Goal: Transaction & Acquisition: Purchase product/service

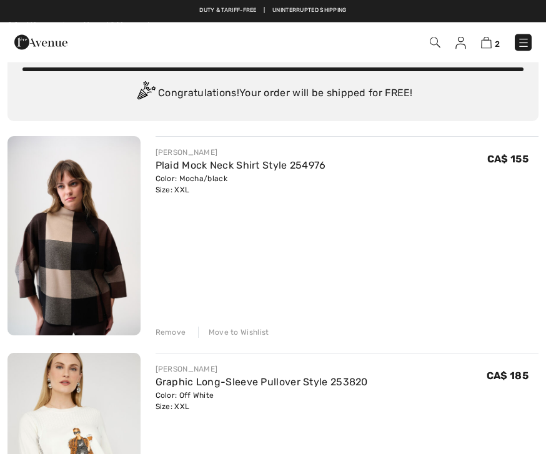
scroll to position [45, 0]
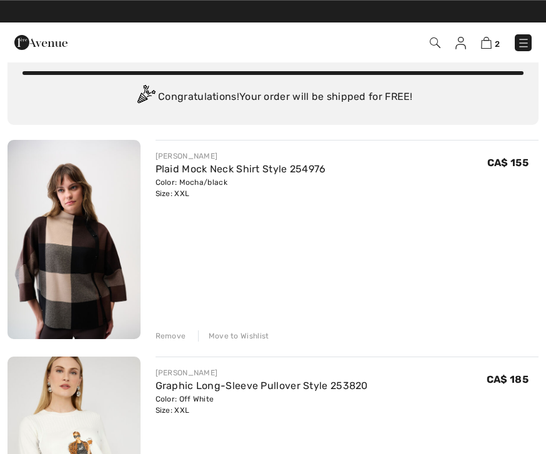
click at [229, 168] on link "Plaid Mock Neck Shirt Style 254976" at bounding box center [241, 169] width 171 height 12
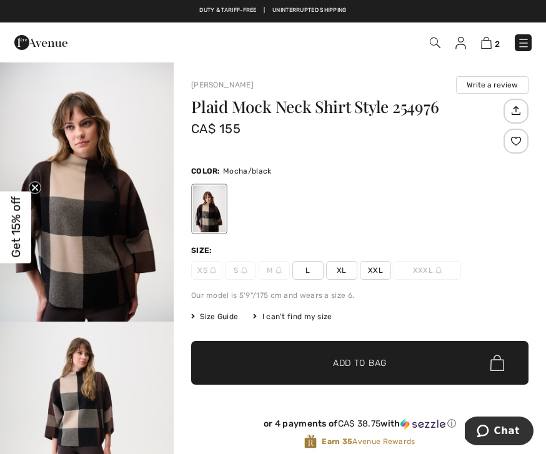
click at [134, 324] on img "2 / 6" at bounding box center [87, 452] width 174 height 261
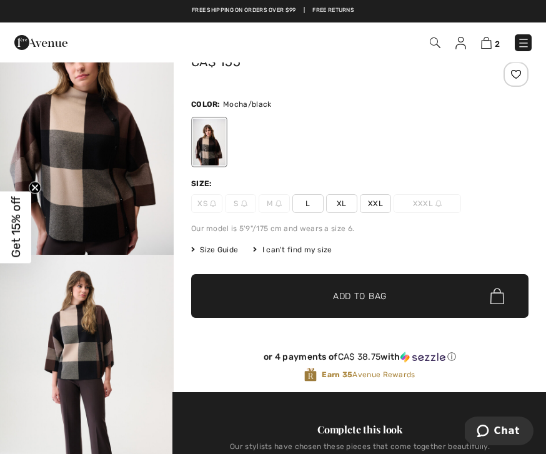
scroll to position [66, 0]
click at [345, 214] on div "Plaid Mock Neck Shirt Style 254976 CA$ 155 Color: Mocha/black Size: XS S M L XL…" at bounding box center [359, 212] width 337 height 360
click at [344, 207] on span "XL" at bounding box center [341, 204] width 31 height 19
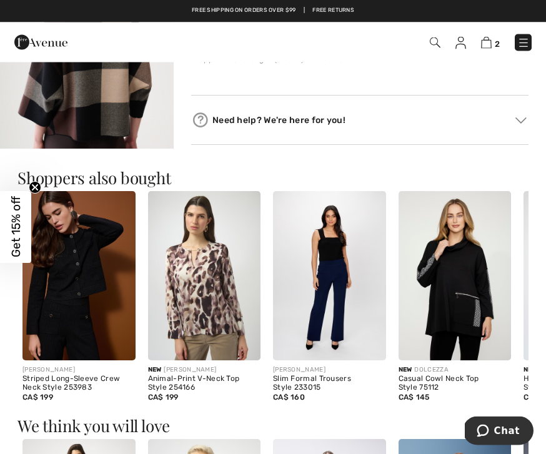
scroll to position [902, 0]
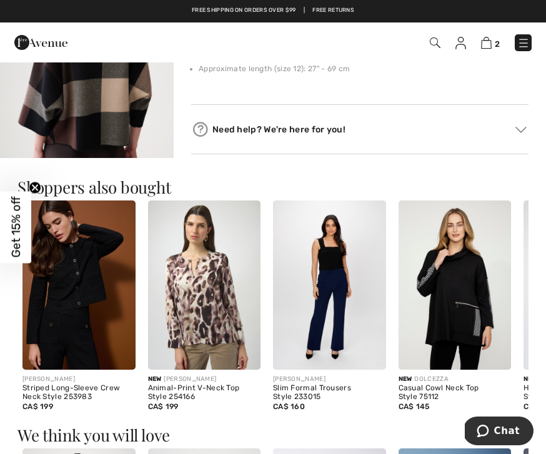
click at [475, 381] on div "New DOLCEZZA" at bounding box center [455, 379] width 113 height 9
click at [472, 304] on img at bounding box center [455, 285] width 113 height 169
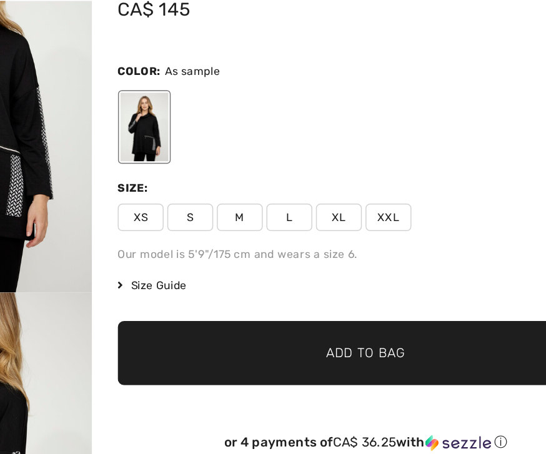
click at [360, 212] on span "XXL" at bounding box center [375, 210] width 31 height 19
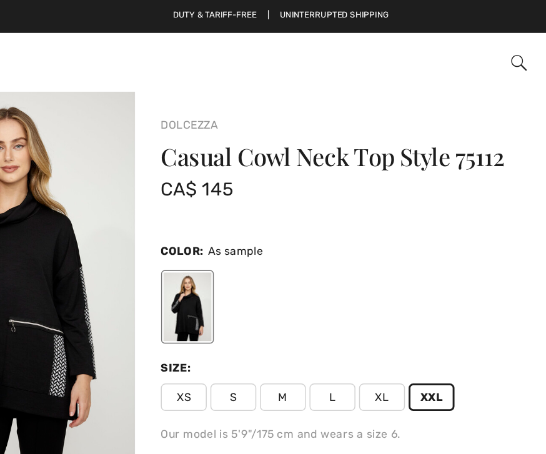
click at [314, 222] on div at bounding box center [359, 209] width 337 height 52
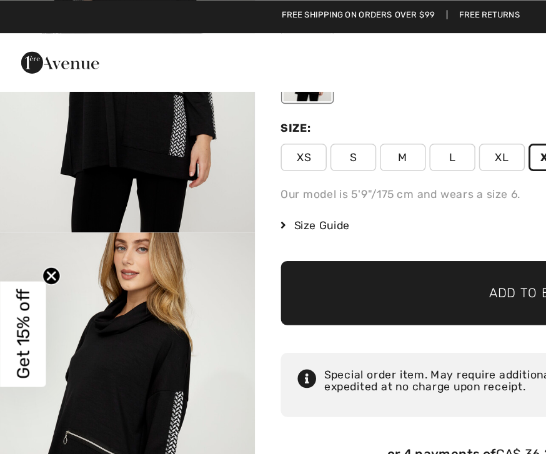
scroll to position [161, 0]
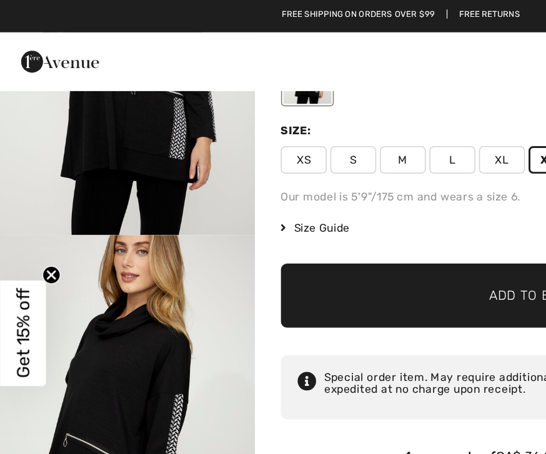
click at [355, 196] on span "Add to Bag" at bounding box center [360, 202] width 54 height 13
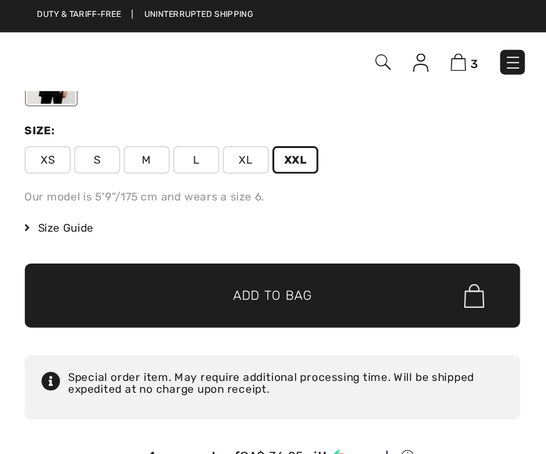
click at [481, 44] on img at bounding box center [486, 43] width 11 height 12
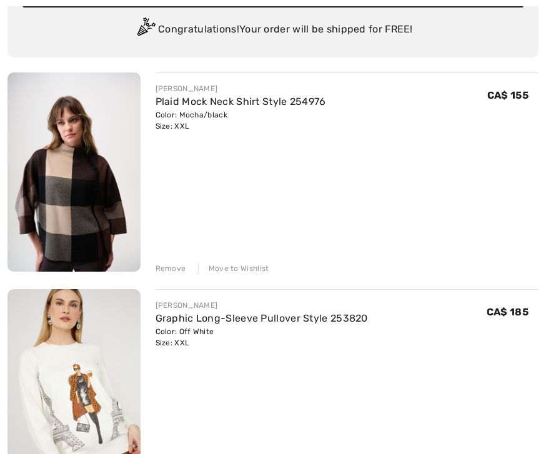
scroll to position [135, 0]
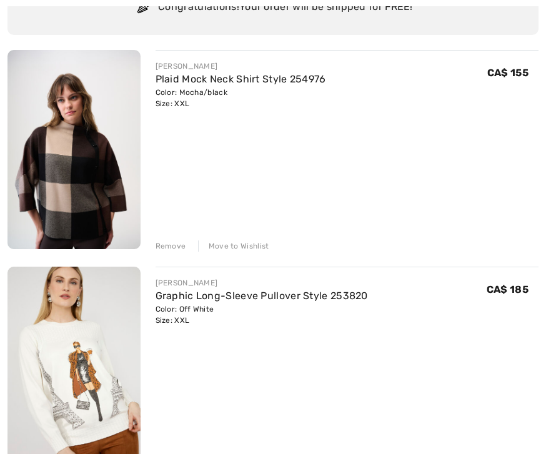
click at [179, 246] on div "Remove" at bounding box center [171, 246] width 31 height 11
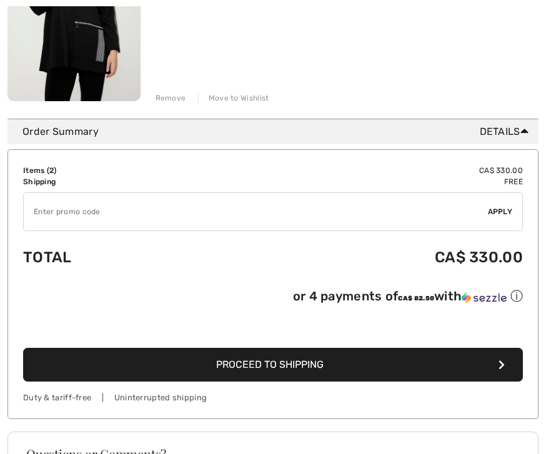
scroll to position [500, 0]
click at [232, 382] on button "Proceed to Shipping" at bounding box center [273, 365] width 500 height 34
click at [256, 359] on span "Proceed to Shipping" at bounding box center [269, 365] width 107 height 12
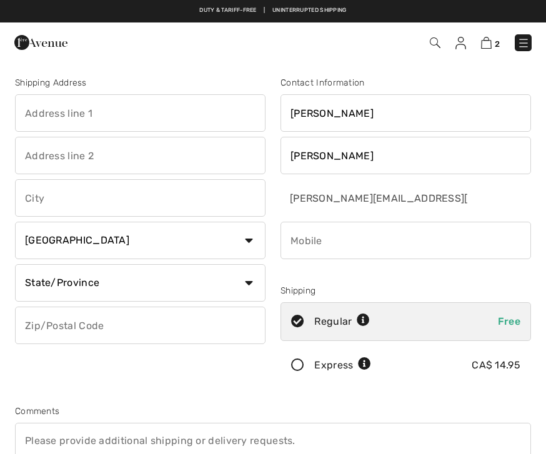
click at [71, 113] on input "text" at bounding box center [140, 112] width 251 height 37
click at [491, 41] on img at bounding box center [486, 43] width 11 height 12
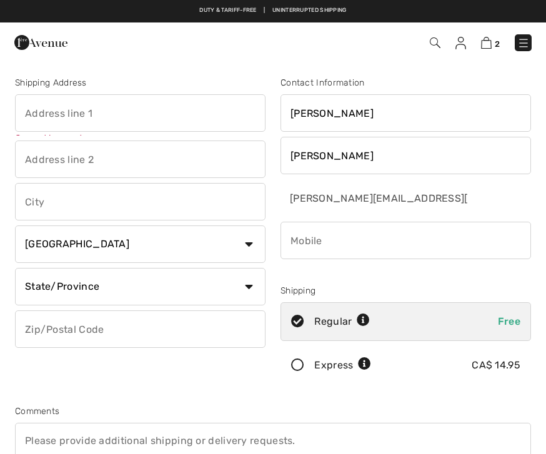
click at [492, 47] on img at bounding box center [486, 43] width 11 height 12
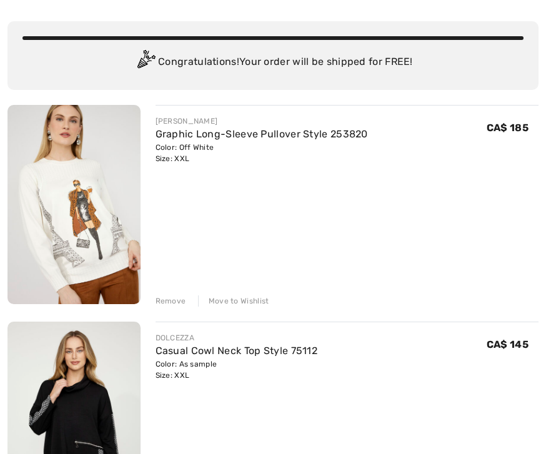
scroll to position [79, 0]
click at [211, 133] on link "Graphic Long-Sleeve Pullover Style 253820" at bounding box center [262, 135] width 212 height 12
click at [212, 129] on link "Graphic Long-Sleeve Pullover Style 253820" at bounding box center [262, 135] width 212 height 12
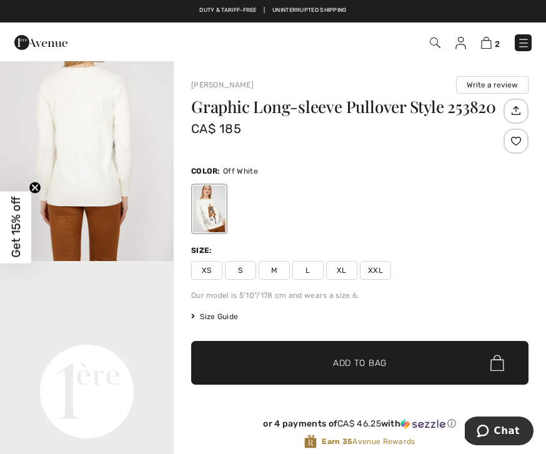
scroll to position [374, 0]
click at [145, 181] on img "2 / 4" at bounding box center [87, 131] width 174 height 261
click at [491, 43] on img at bounding box center [486, 43] width 11 height 12
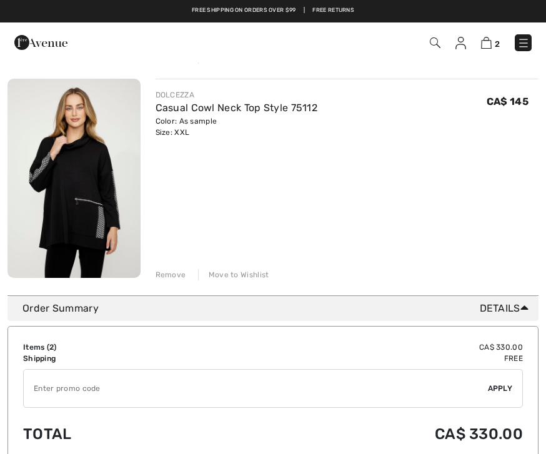
scroll to position [322, 0]
click at [282, 109] on link "Casual Cowl Neck Top Style 75112" at bounding box center [237, 108] width 162 height 12
click at [295, 112] on link "Casual Cowl Neck Top Style 75112" at bounding box center [237, 108] width 162 height 12
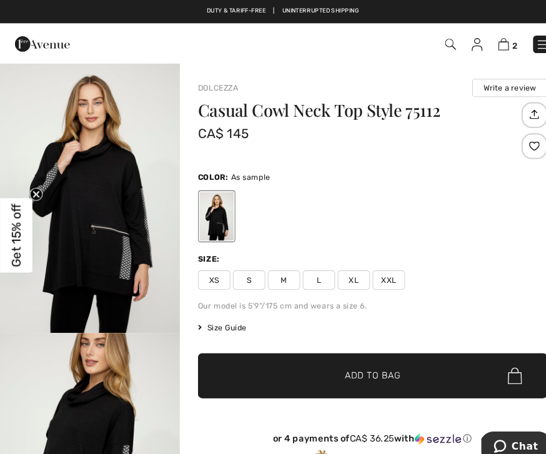
click at [150, 304] on img "1 / 5" at bounding box center [87, 191] width 174 height 261
click at [510, 43] on span "2" at bounding box center [385, 42] width 294 height 17
click at [490, 48] on img at bounding box center [486, 43] width 11 height 12
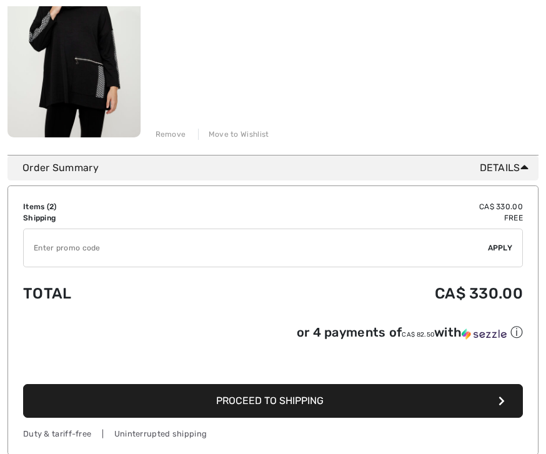
scroll to position [499, 0]
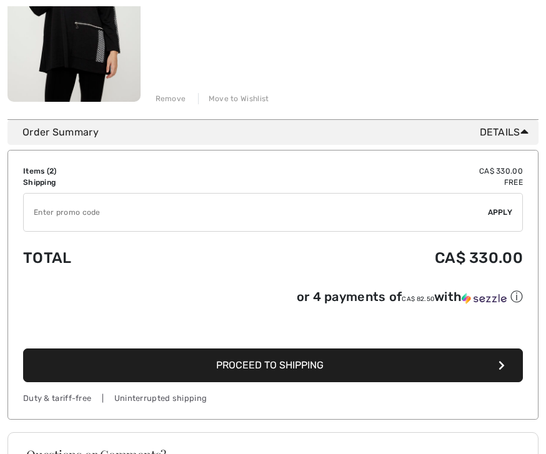
click at [330, 374] on button "Proceed to Shipping" at bounding box center [273, 366] width 500 height 34
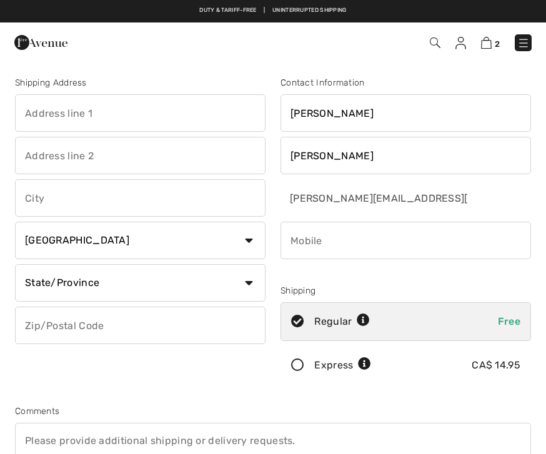
click at [112, 114] on input "text" at bounding box center [140, 112] width 251 height 37
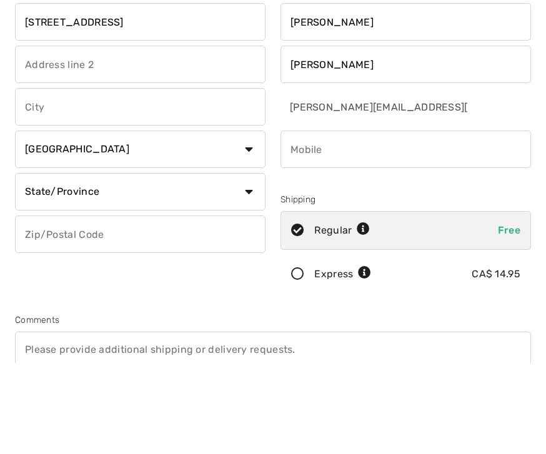
type input "[STREET_ADDRESS]"
click at [64, 179] on input "text" at bounding box center [140, 197] width 251 height 37
type input "[GEOGRAPHIC_DATA]"
click at [252, 264] on select "State/Province Alberta British Columbia Manitoba New Brunswick Newfoundland and…" at bounding box center [140, 282] width 251 height 37
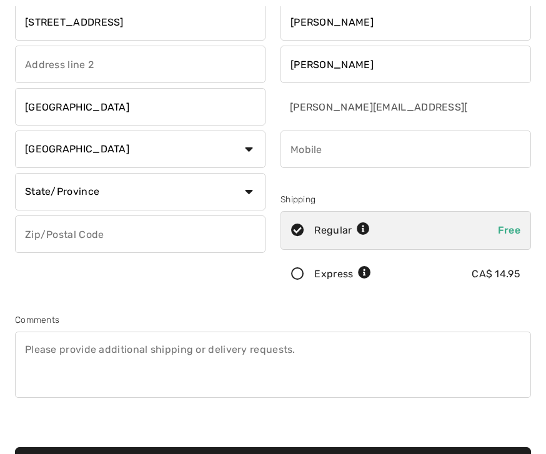
select select "AB"
click at [125, 229] on input "text" at bounding box center [140, 234] width 251 height 37
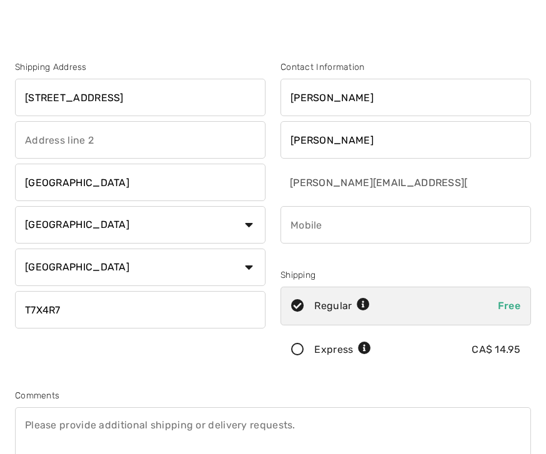
scroll to position [2, 0]
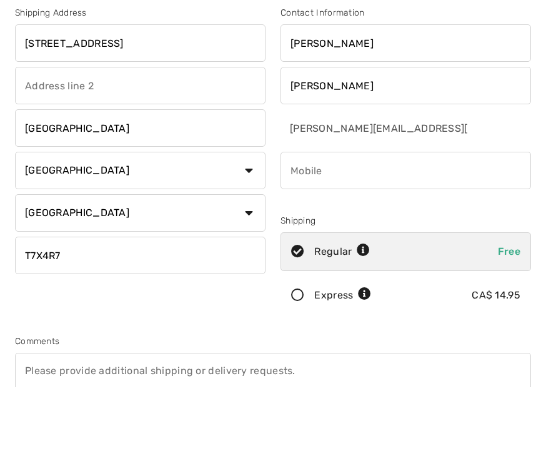
type input "T7X4R7"
click at [330, 219] on input "phone" at bounding box center [406, 237] width 251 height 37
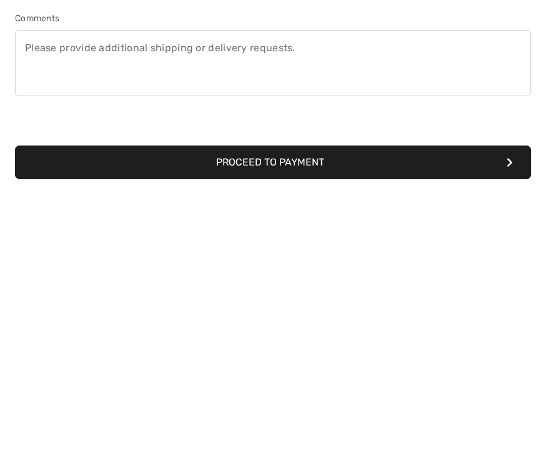
scroll to position [127, 0]
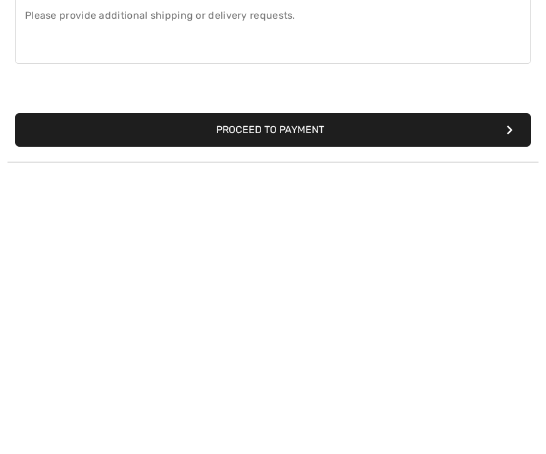
type input "7804057684"
click at [297, 380] on button "Proceed to Payment" at bounding box center [273, 397] width 516 height 34
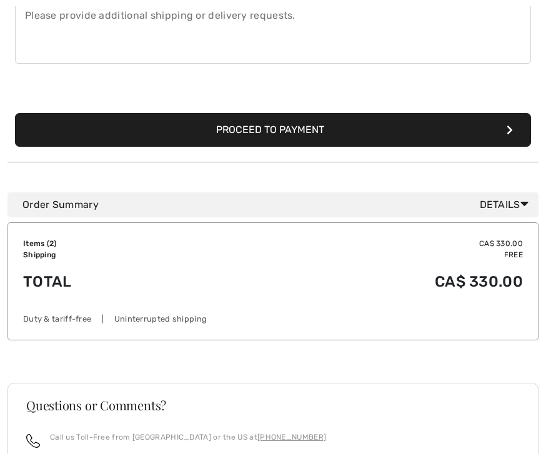
click at [304, 133] on button "Proceed to Payment" at bounding box center [273, 130] width 516 height 34
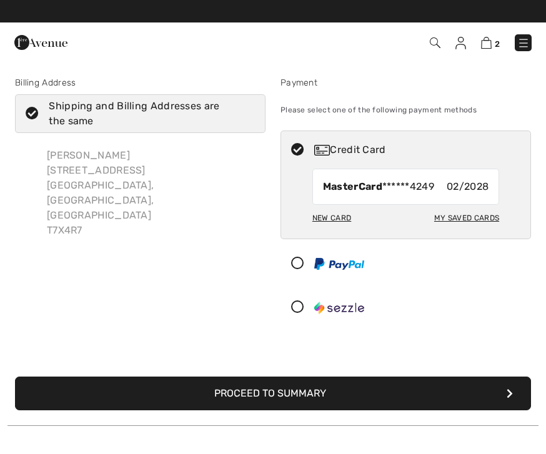
click at [472, 225] on div "My Saved Cards" at bounding box center [466, 217] width 65 height 21
radio input "true"
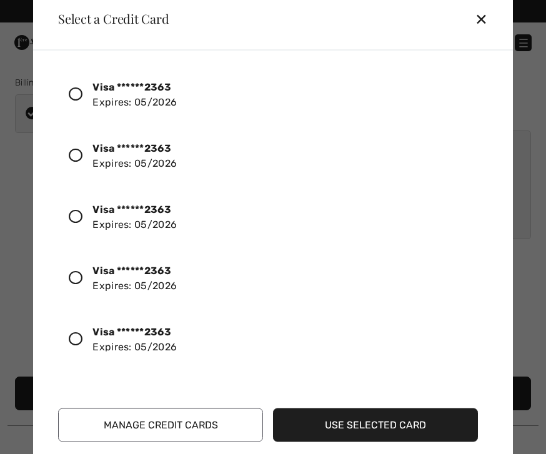
scroll to position [442, 0]
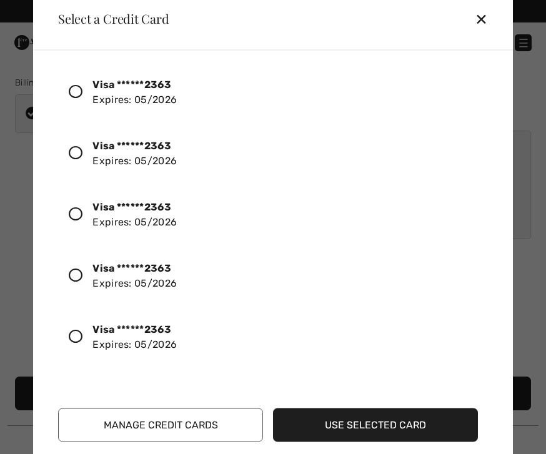
click at [77, 93] on icon at bounding box center [76, 91] width 14 height 14
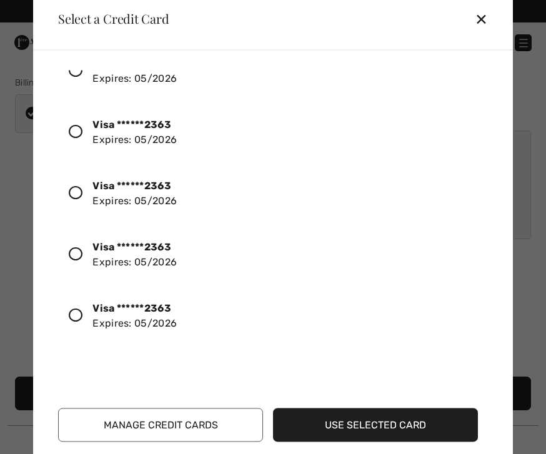
scroll to position [953, 0]
click at [387, 421] on button "Use Selected Card" at bounding box center [375, 425] width 205 height 34
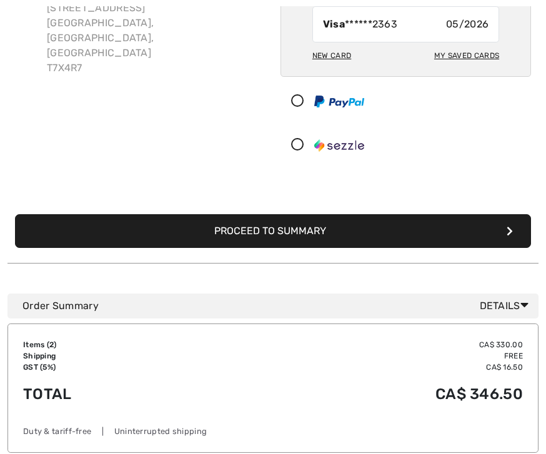
scroll to position [164, 0]
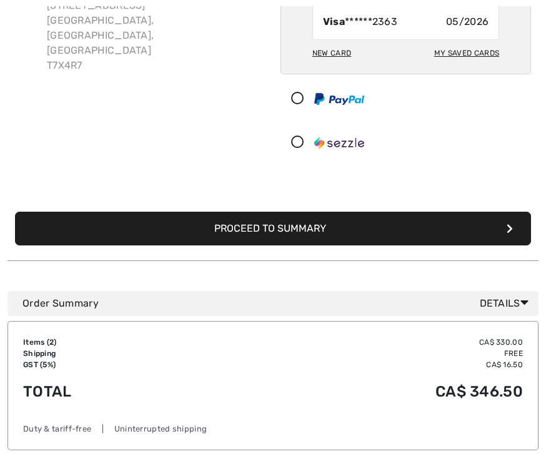
click at [307, 226] on button "Proceed to Summary" at bounding box center [273, 229] width 516 height 34
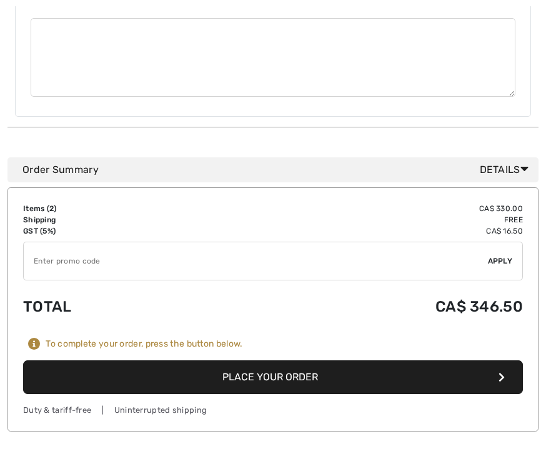
scroll to position [710, 0]
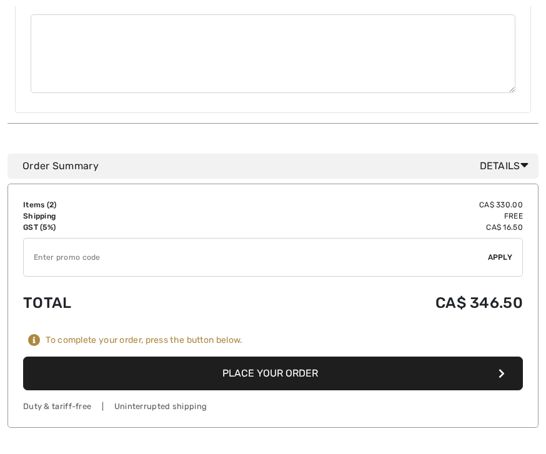
click at [297, 357] on button "Place Your Order" at bounding box center [273, 374] width 500 height 34
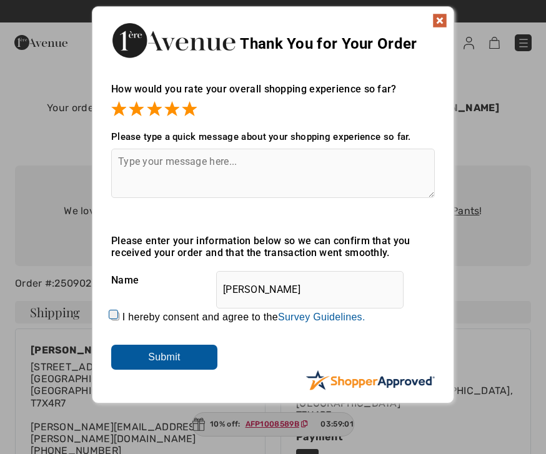
click at [247, 165] on textarea at bounding box center [273, 173] width 324 height 49
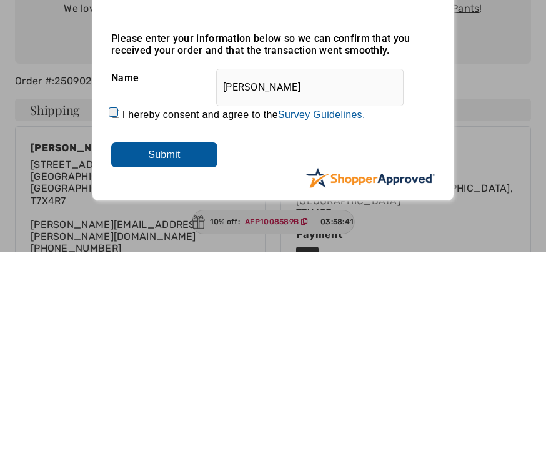
type textarea "Awesome and stylish clothes"
click at [119, 312] on input "I hereby consent and agree to the By submitting a review, you grant permission …" at bounding box center [115, 316] width 8 height 8
checkbox input "true"
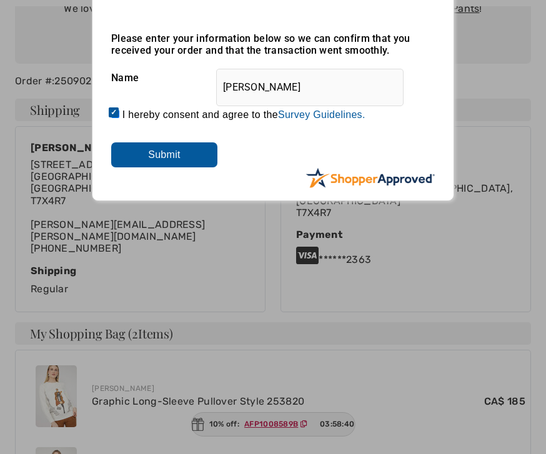
click at [186, 158] on input "Submit" at bounding box center [164, 154] width 106 height 25
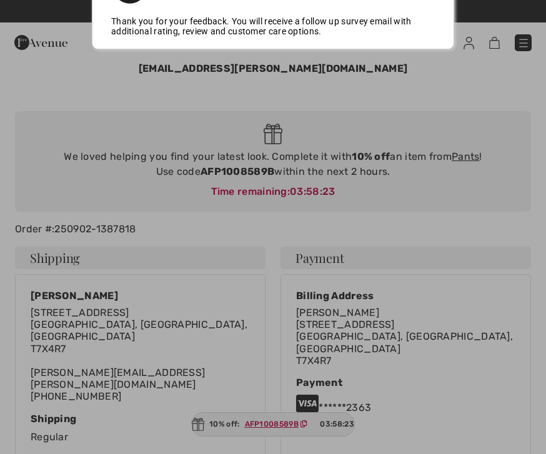
scroll to position [0, 0]
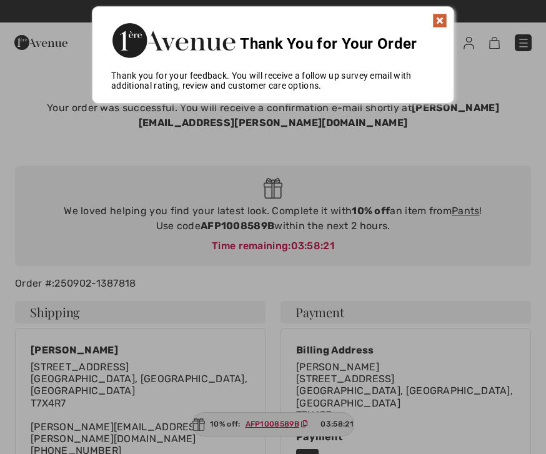
click at [440, 26] on img at bounding box center [439, 20] width 15 height 15
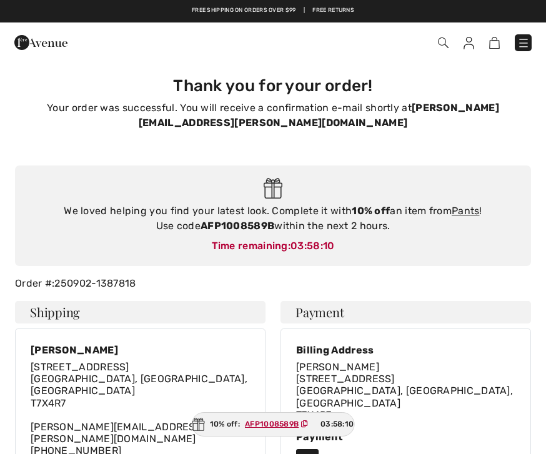
click at [472, 44] on img at bounding box center [469, 43] width 11 height 12
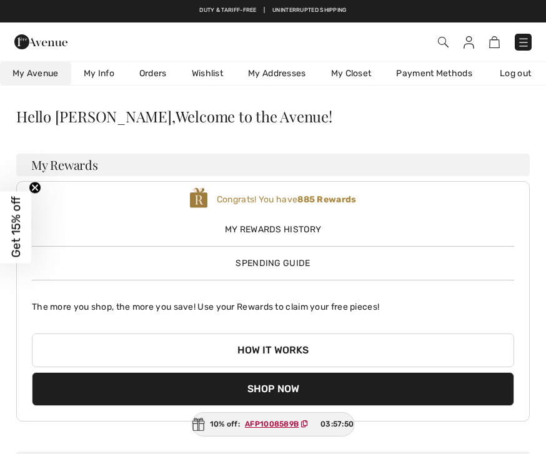
click at [499, 46] on img at bounding box center [494, 42] width 11 height 12
click at [524, 46] on img at bounding box center [523, 42] width 12 height 12
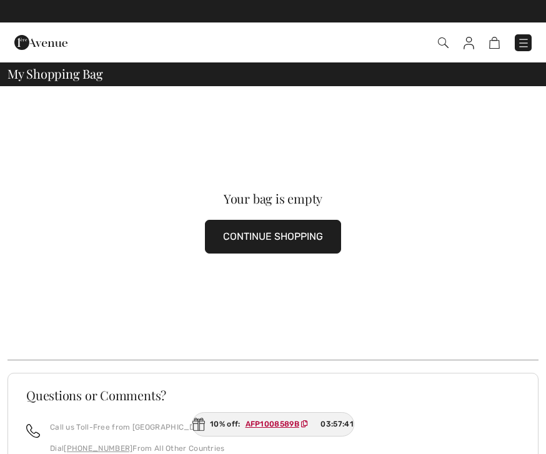
click at [469, 47] on img at bounding box center [469, 43] width 11 height 12
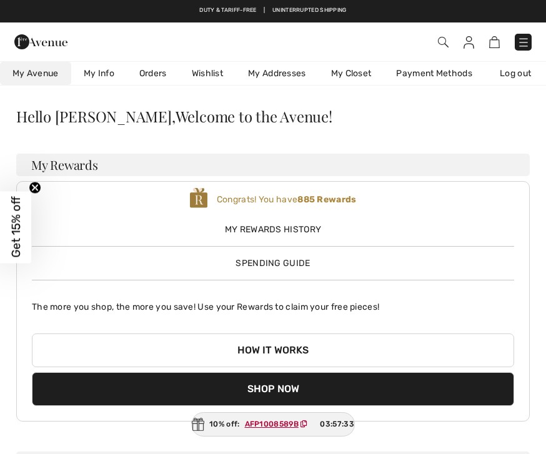
click at [161, 77] on link "Orders" at bounding box center [153, 73] width 52 height 23
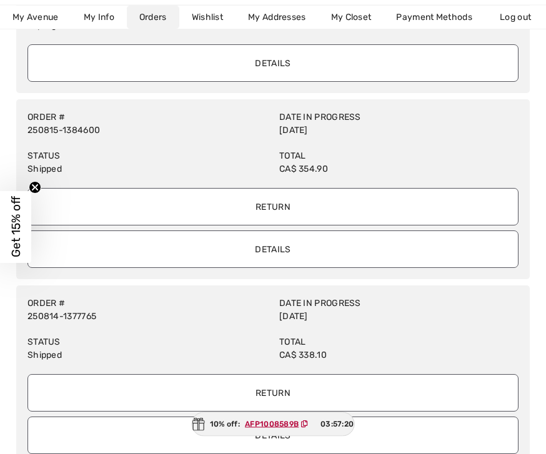
scroll to position [198, 0]
click at [279, 209] on input "Return" at bounding box center [272, 206] width 491 height 37
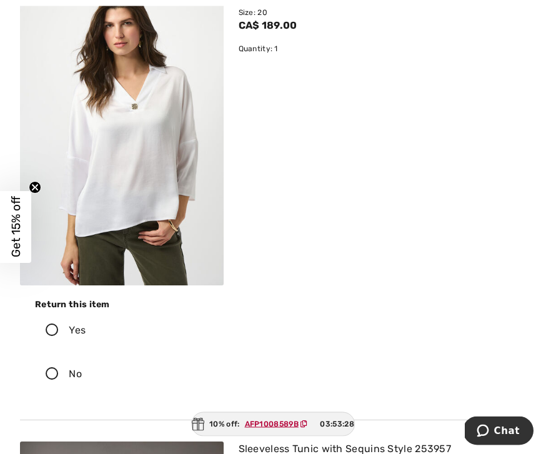
scroll to position [171, 0]
click at [53, 335] on icon at bounding box center [52, 330] width 33 height 13
click at [86, 335] on input "Yes" at bounding box center [90, 330] width 8 height 37
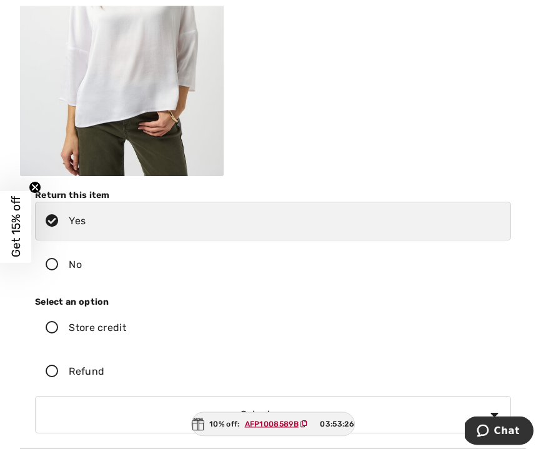
scroll to position [287, 0]
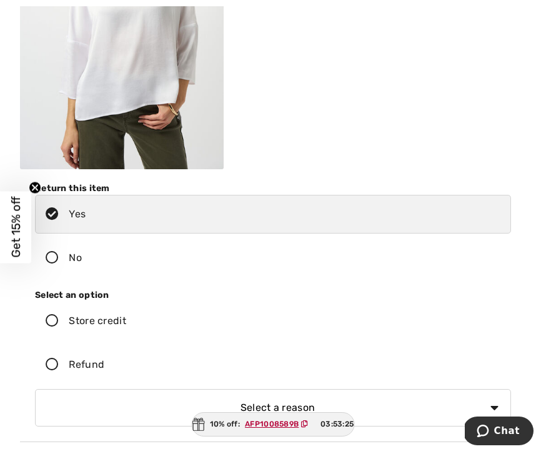
click at [53, 328] on icon at bounding box center [52, 321] width 33 height 13
click at [126, 328] on input "Store credit" at bounding box center [130, 320] width 8 height 37
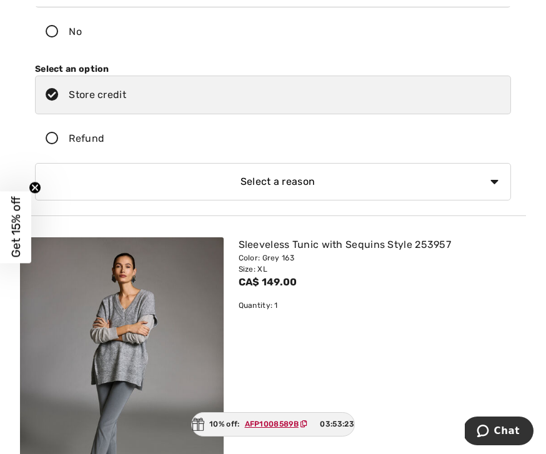
scroll to position [507, 0]
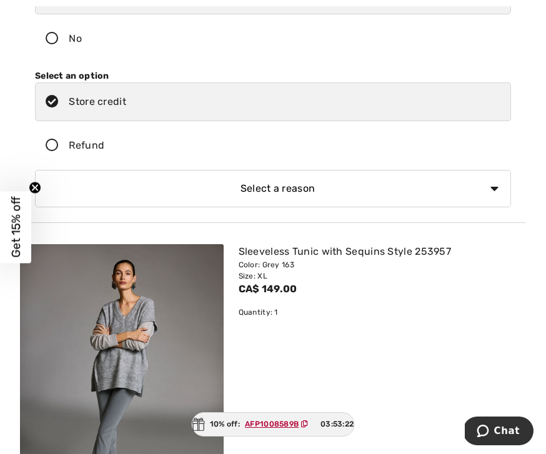
click at [493, 195] on select "Select a reason I received the wrong product or size My order arrived too late …" at bounding box center [273, 188] width 476 height 37
select select "6"
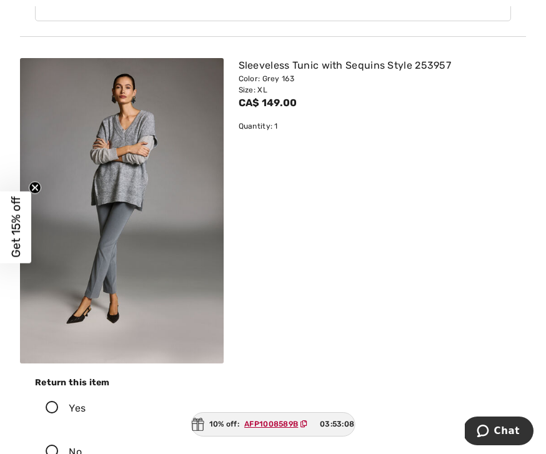
scroll to position [710, 0]
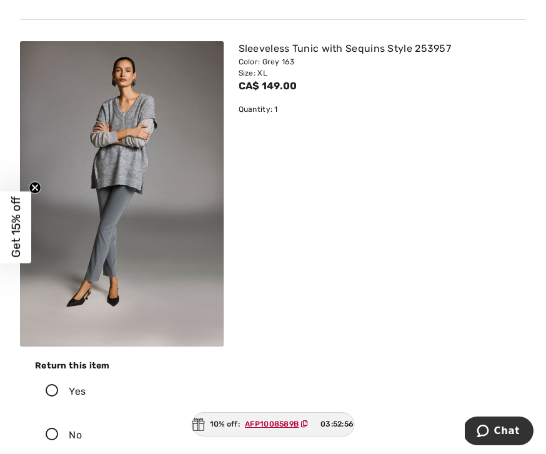
click at [51, 389] on icon at bounding box center [52, 391] width 33 height 13
click at [86, 389] on input "Yes" at bounding box center [90, 391] width 8 height 37
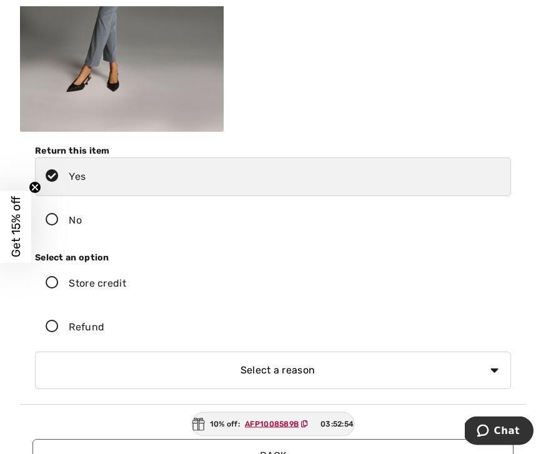
scroll to position [925, 0]
click at [56, 285] on icon at bounding box center [52, 283] width 33 height 13
click at [126, 285] on input "Store credit" at bounding box center [130, 283] width 8 height 37
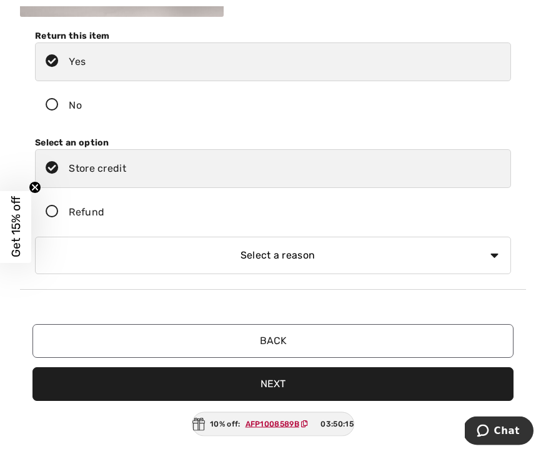
scroll to position [1068, 0]
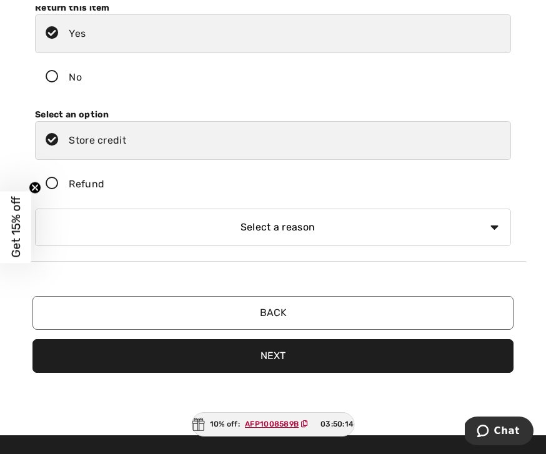
click at [495, 224] on select "Select a reason I received the wrong product or size My order arrived too late …" at bounding box center [273, 227] width 476 height 37
select select "4"
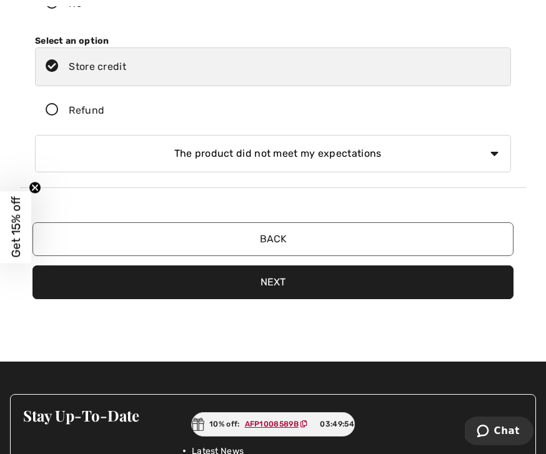
scroll to position [1152, 0]
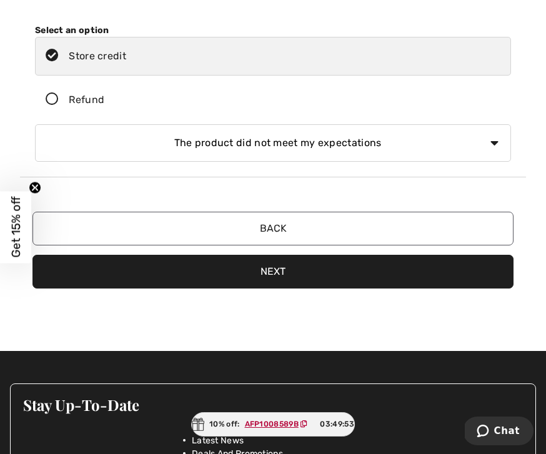
click at [277, 269] on button "Next" at bounding box center [272, 272] width 481 height 34
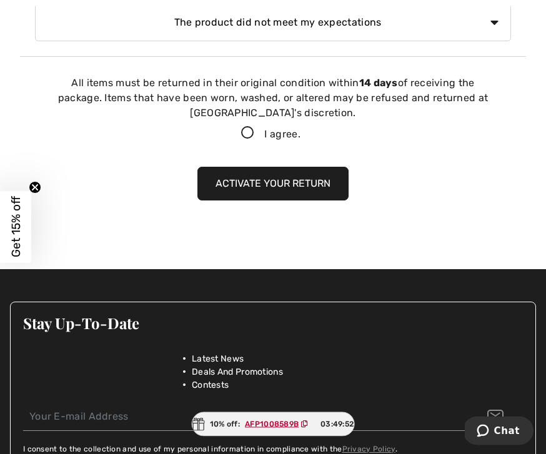
scroll to position [1273, 0]
click at [246, 135] on icon at bounding box center [247, 133] width 33 height 13
click at [301, 135] on input "I agree." at bounding box center [305, 133] width 8 height 8
checkbox input "true"
click at [284, 186] on button "Activate your return" at bounding box center [272, 184] width 151 height 34
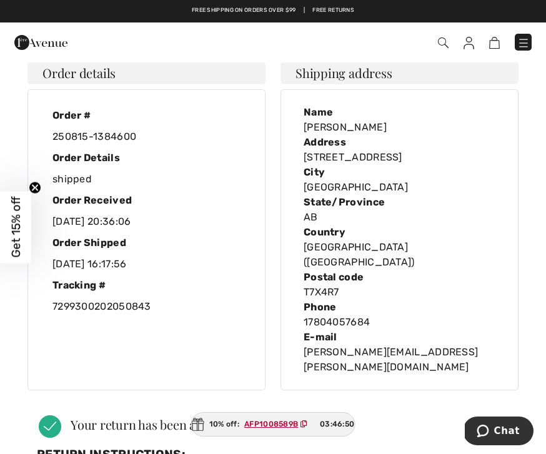
scroll to position [0, 0]
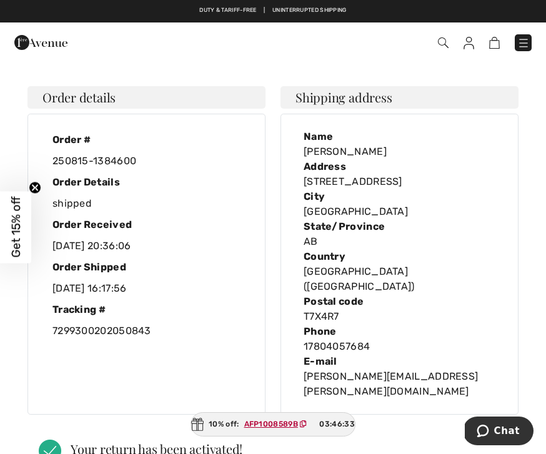
click at [467, 65] on div "Order details Order # 250815-1384600 Order Details shipped Order Received 2025-…" at bounding box center [272, 413] width 521 height 705
click at [473, 43] on img at bounding box center [469, 43] width 11 height 12
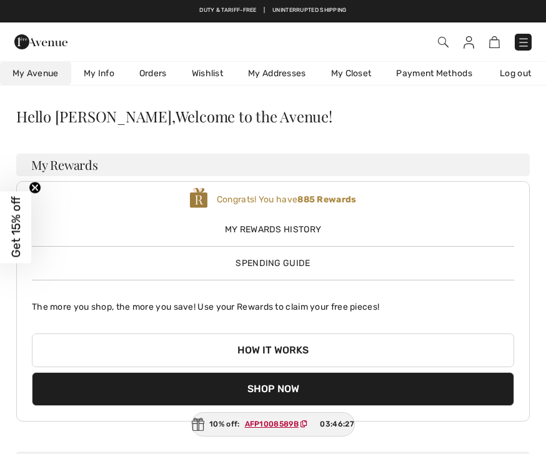
click at [158, 79] on link "Orders" at bounding box center [153, 73] width 52 height 23
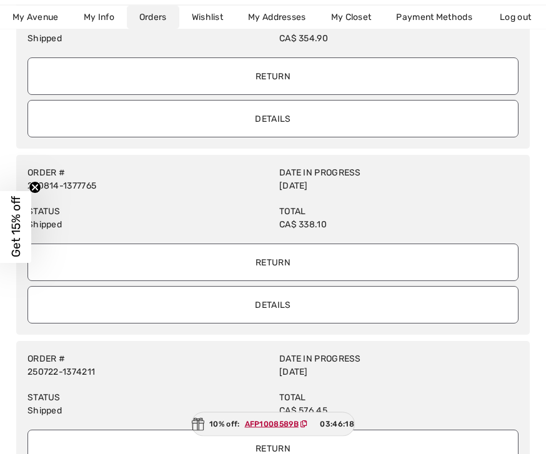
scroll to position [329, 0]
click at [268, 266] on input "Return" at bounding box center [272, 262] width 491 height 37
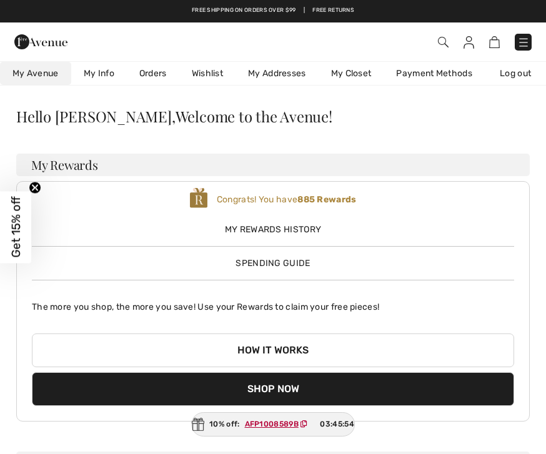
click at [471, 44] on img at bounding box center [469, 42] width 11 height 12
click at [158, 78] on link "Orders" at bounding box center [153, 73] width 52 height 23
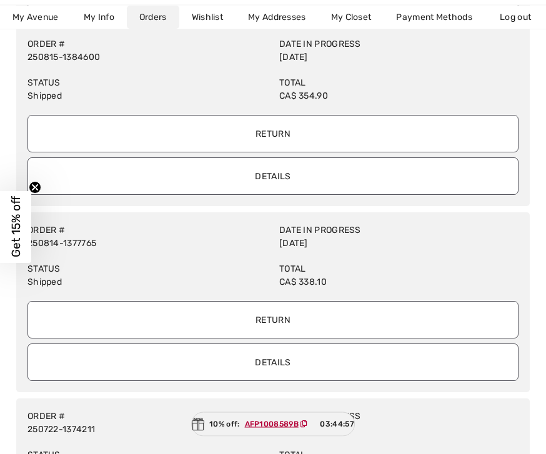
scroll to position [271, 0]
click at [266, 319] on input "Return" at bounding box center [272, 319] width 491 height 37
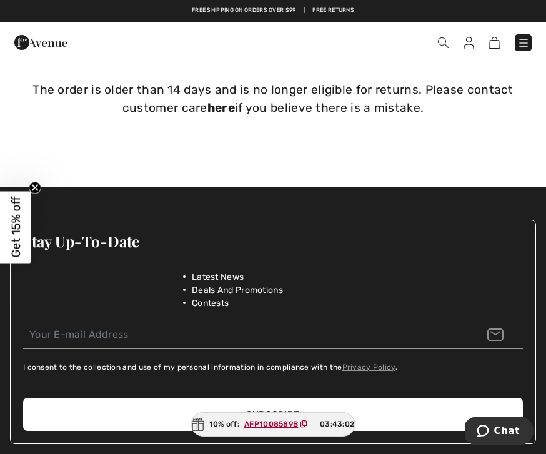
click at [473, 40] on img at bounding box center [469, 43] width 11 height 12
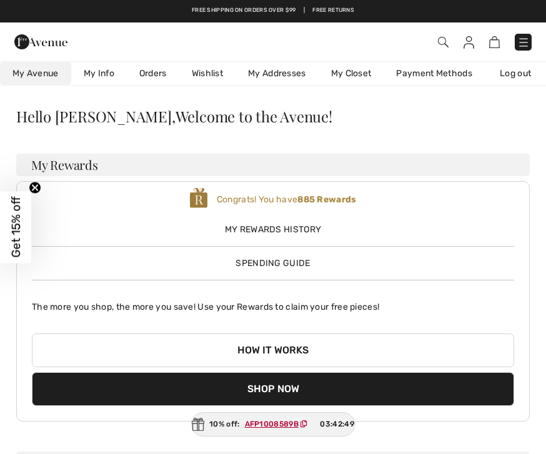
click at [160, 79] on link "Orders" at bounding box center [153, 73] width 52 height 23
